Goal: Navigation & Orientation: Go to known website

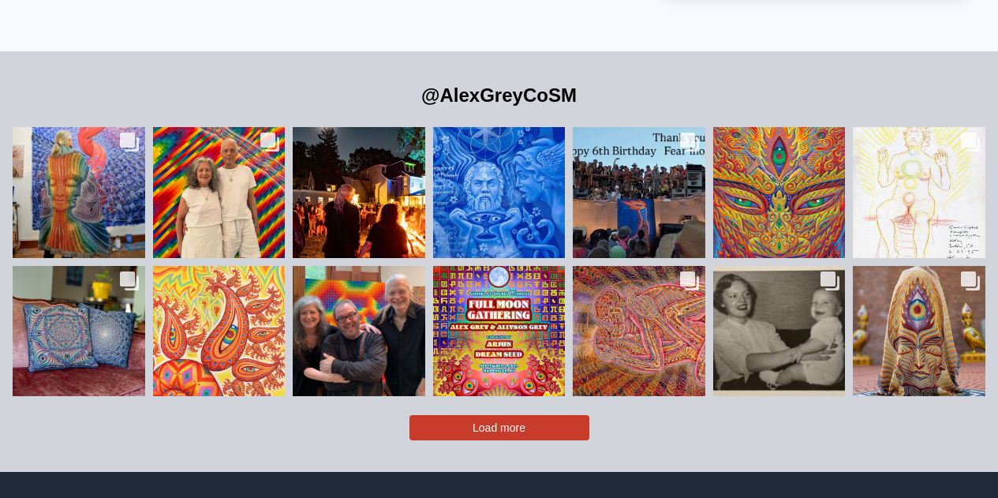
scroll to position [3197, 0]
